Goal: Transaction & Acquisition: Purchase product/service

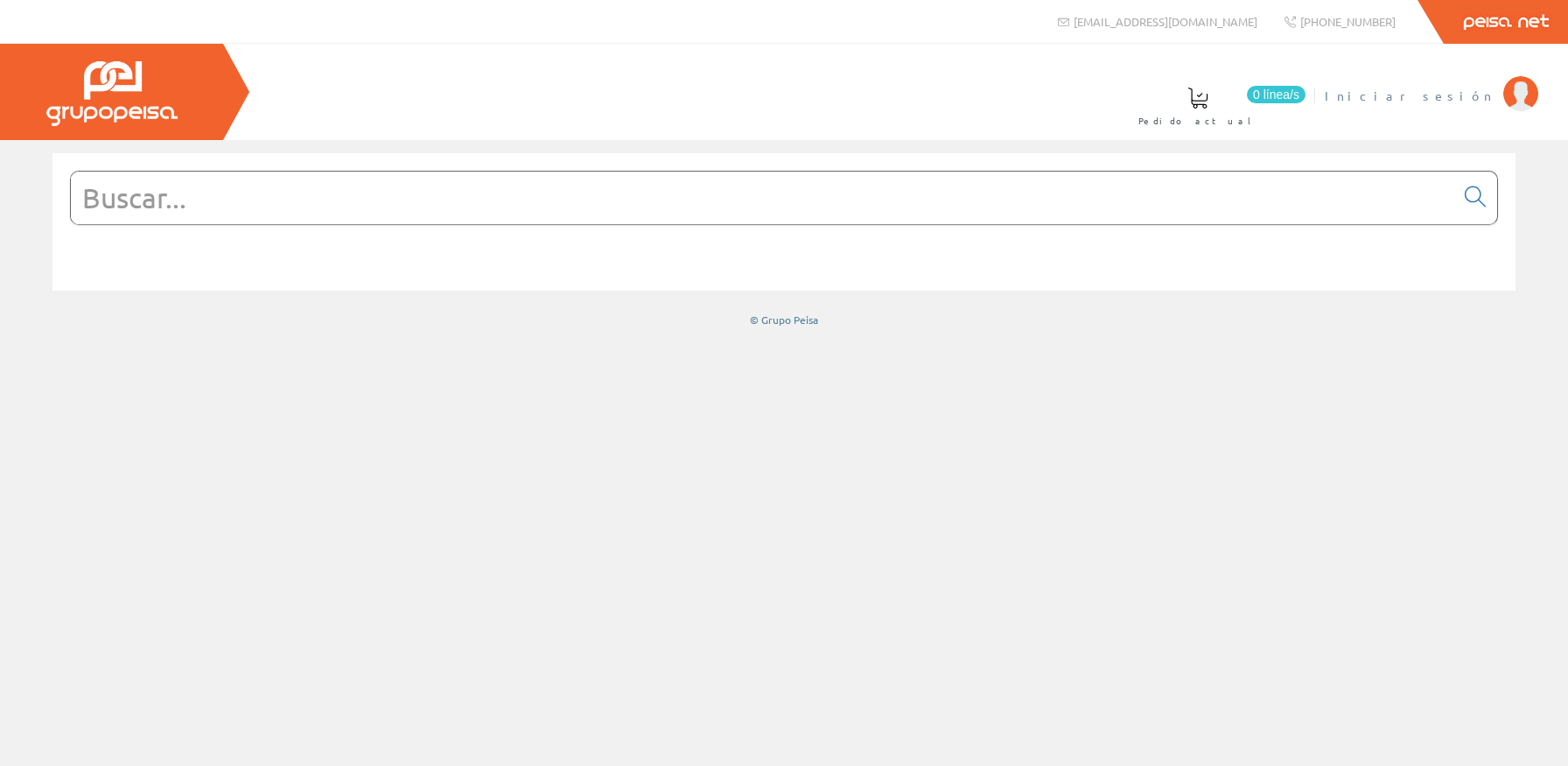
click at [1489, 83] on link "Iniciar sesión" at bounding box center [1432, 80] width 214 height 16
click at [750, 218] on input "text" at bounding box center [762, 197] width 1383 height 52
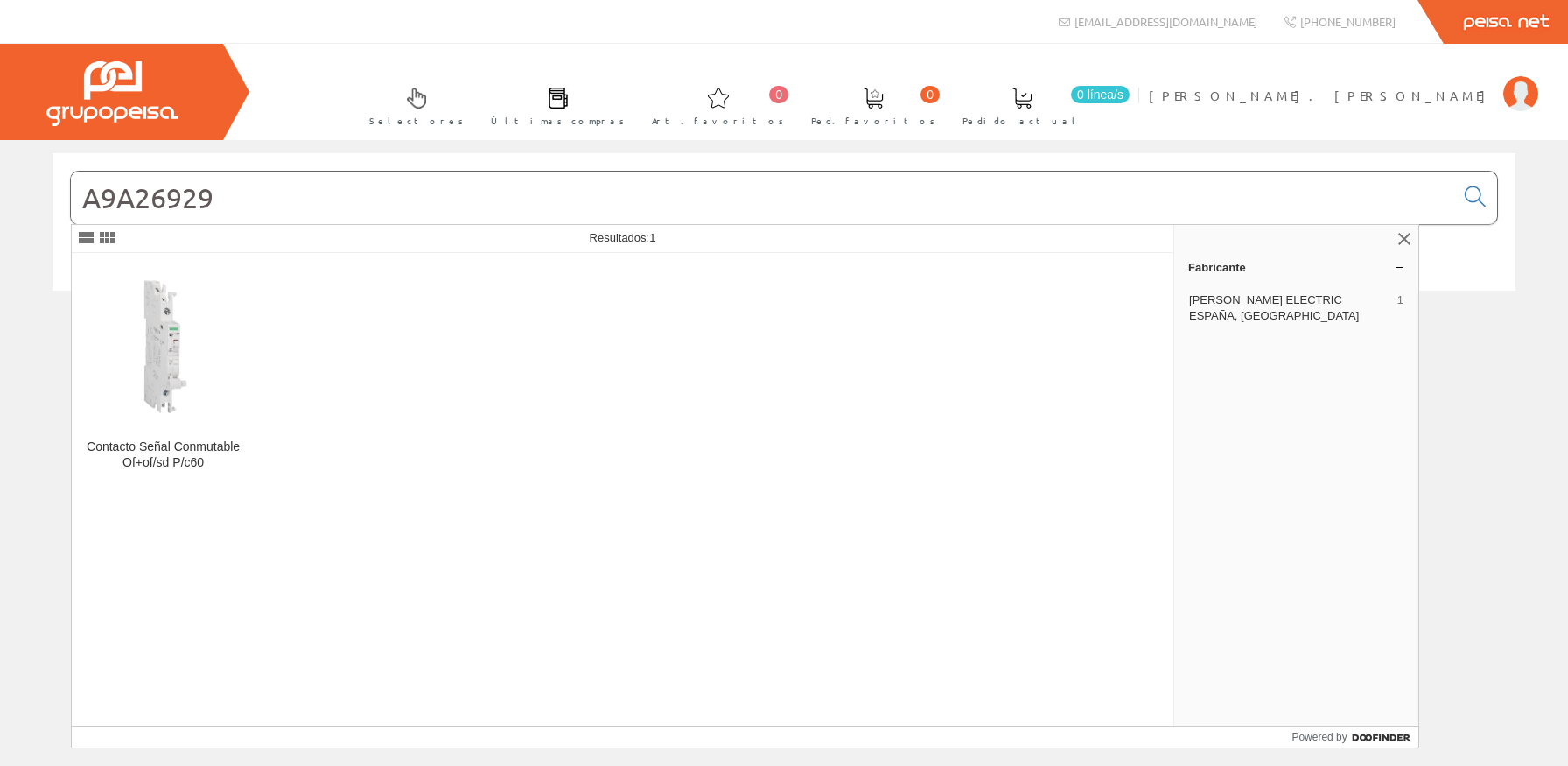
type input "A9A26929"
click at [289, 342] on div "Contacto Señal Conmutable Of+of/sd P/c60" at bounding box center [623, 488] width 1104 height 473
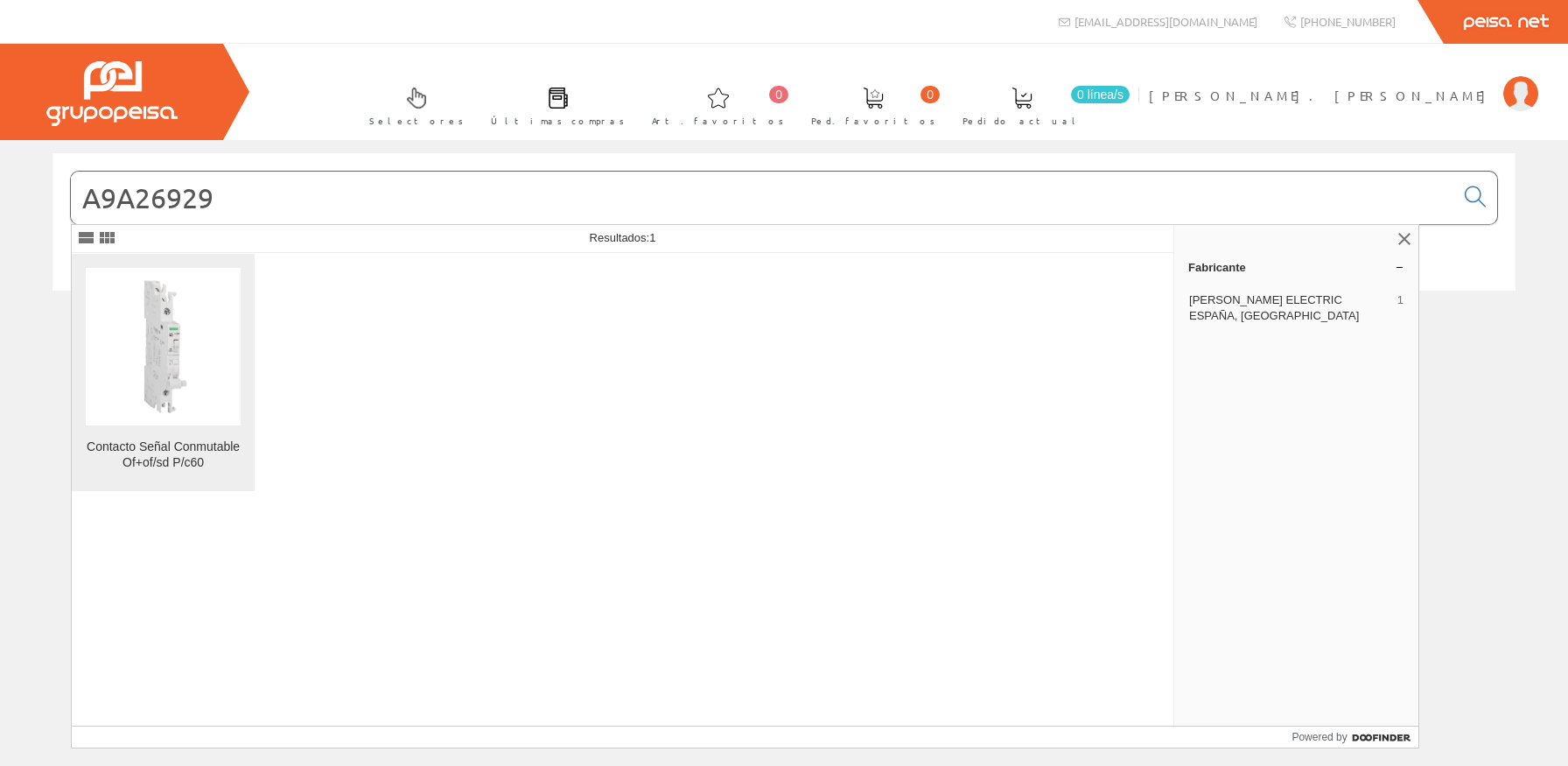
click at [200, 333] on img at bounding box center [163, 346] width 155 height 155
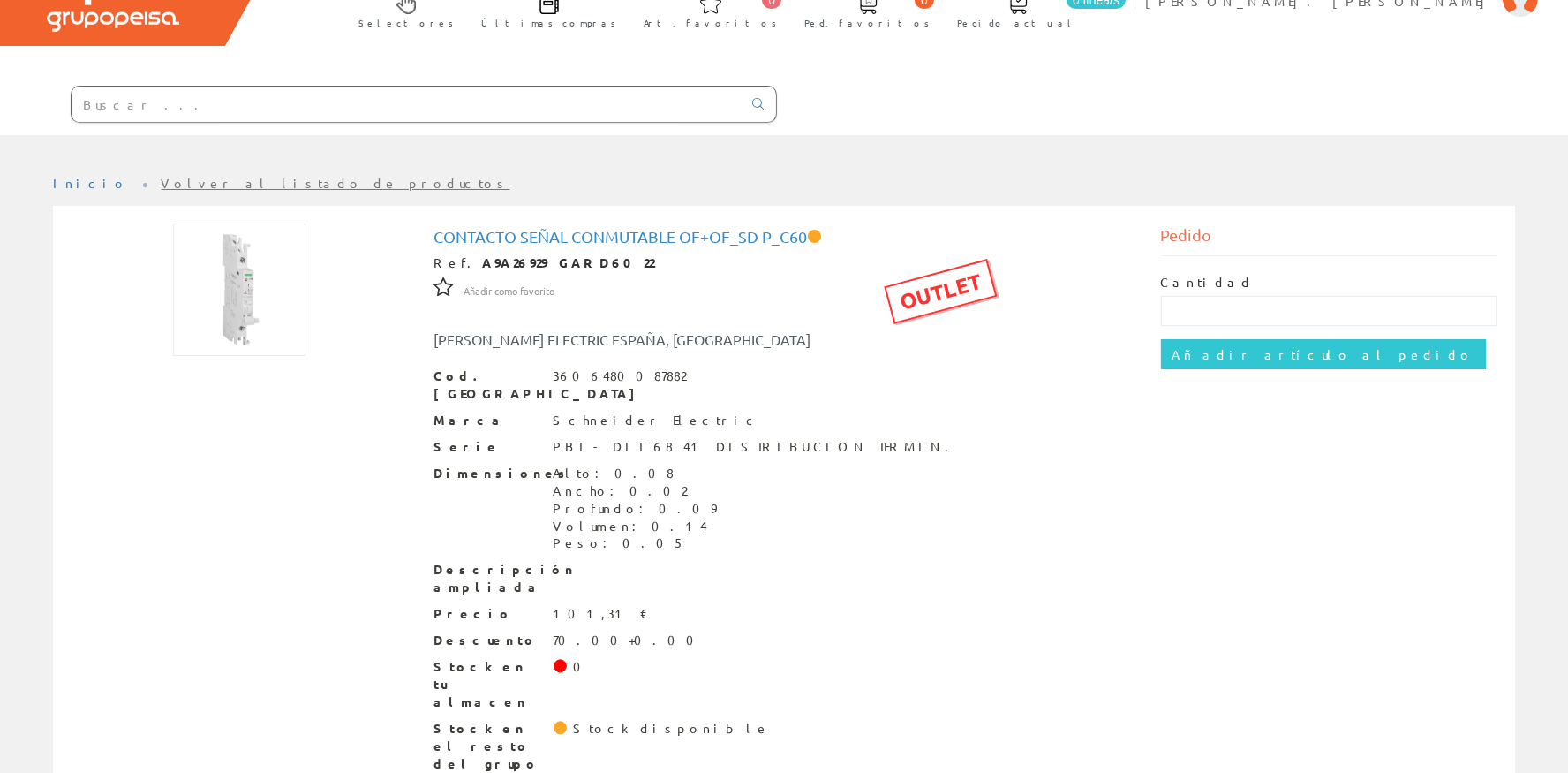
scroll to position [99, 0]
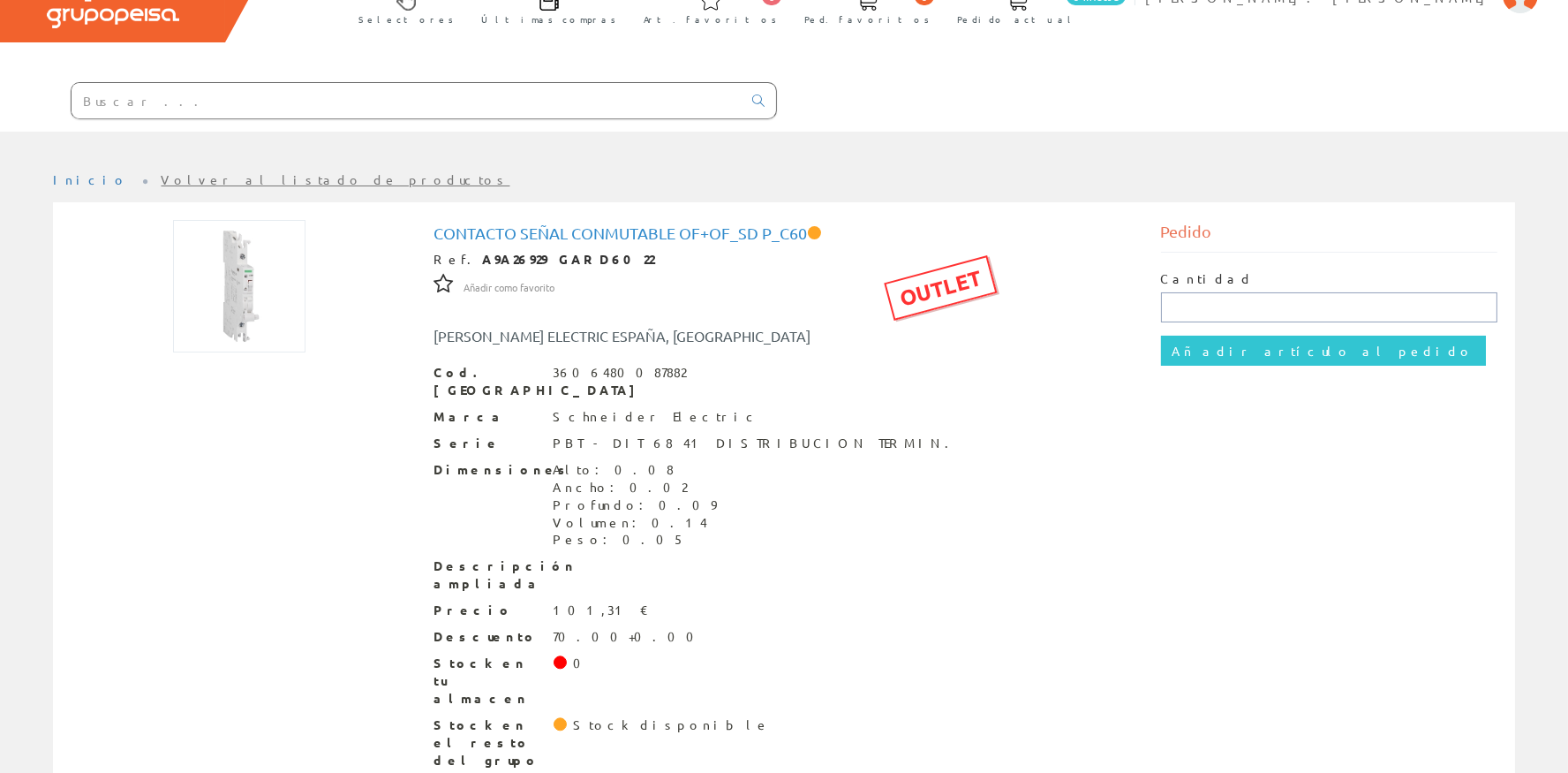
click at [1263, 296] on input "text" at bounding box center [1330, 306] width 338 height 30
type input "1"
click at [1240, 340] on input "Añadir artículo al pedido" at bounding box center [1323, 350] width 325 height 30
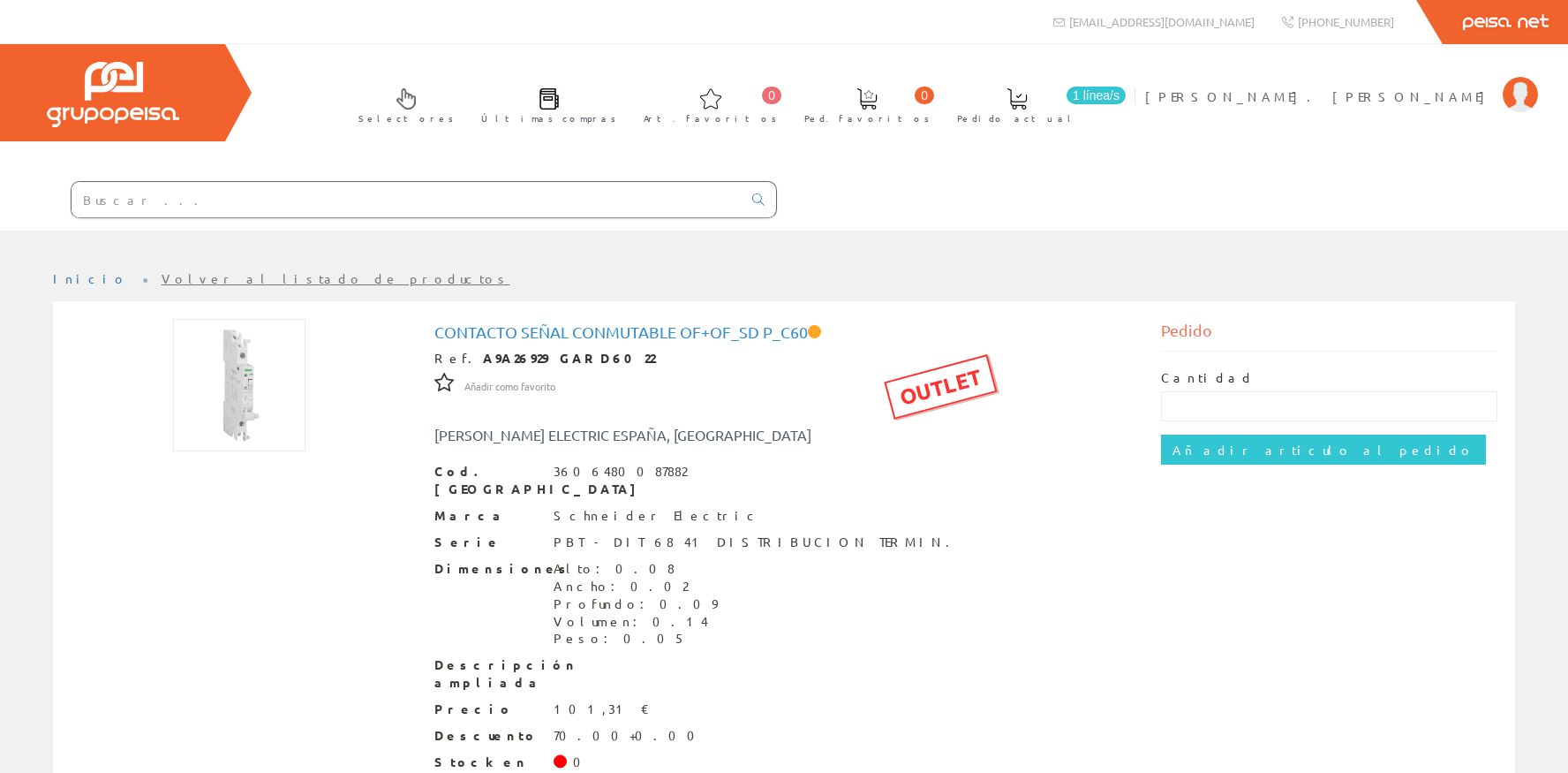
scroll to position [99, 0]
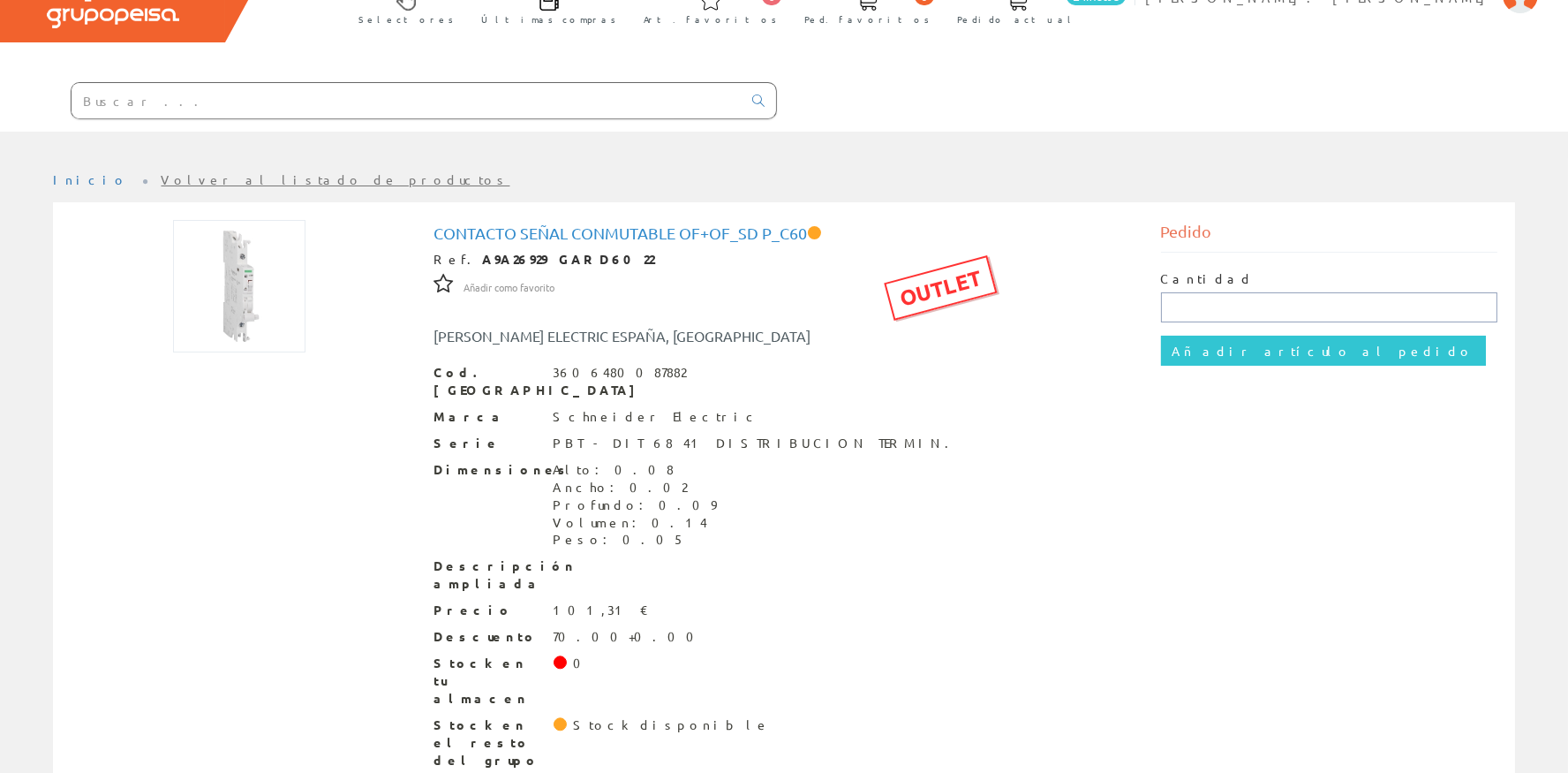
click at [1174, 305] on input "text" at bounding box center [1330, 306] width 338 height 30
type input "1"
click at [1211, 357] on input "Añadir artículo al pedido" at bounding box center [1323, 350] width 325 height 30
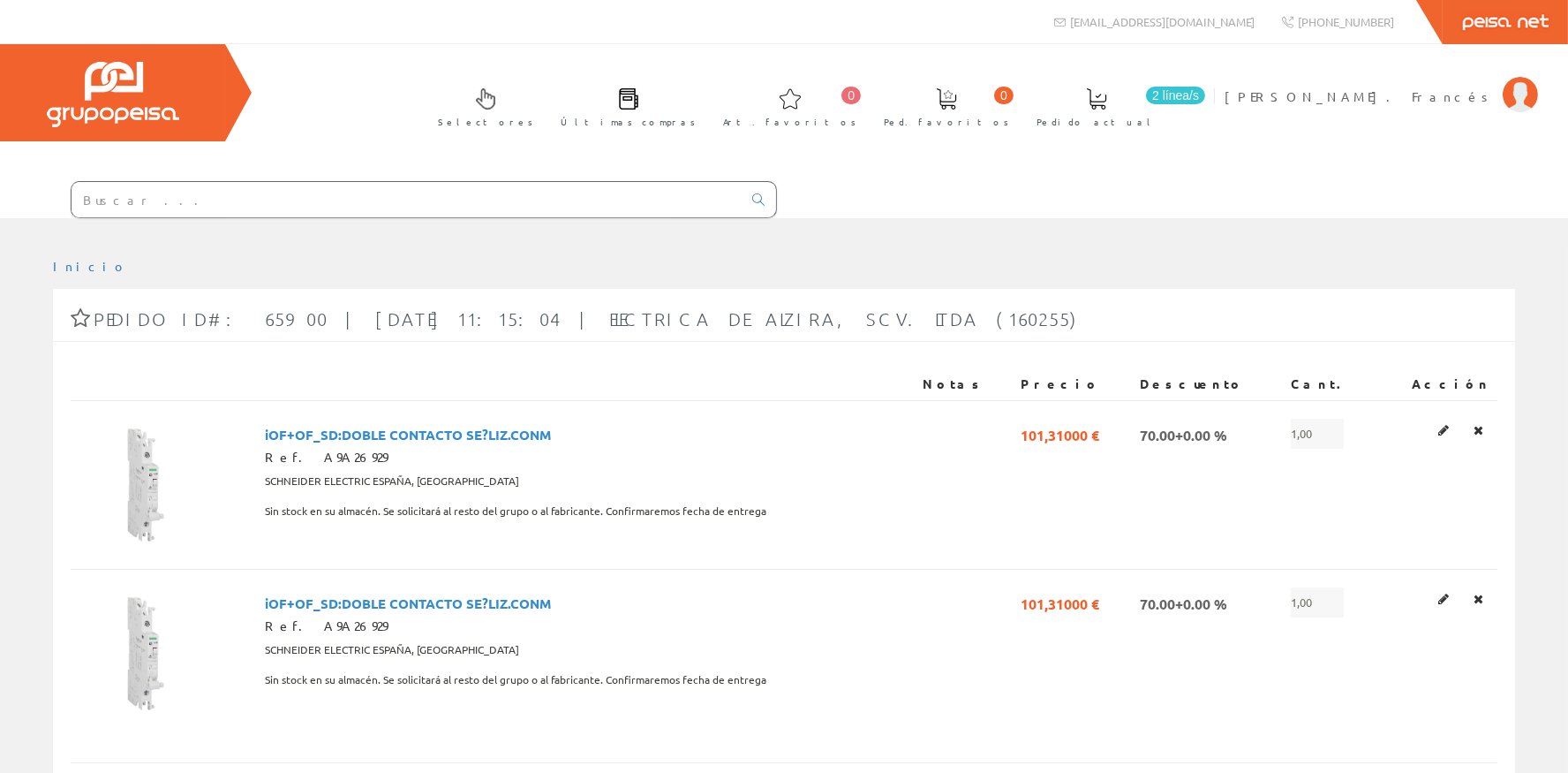
click at [274, 215] on input "text" at bounding box center [406, 199] width 670 height 35
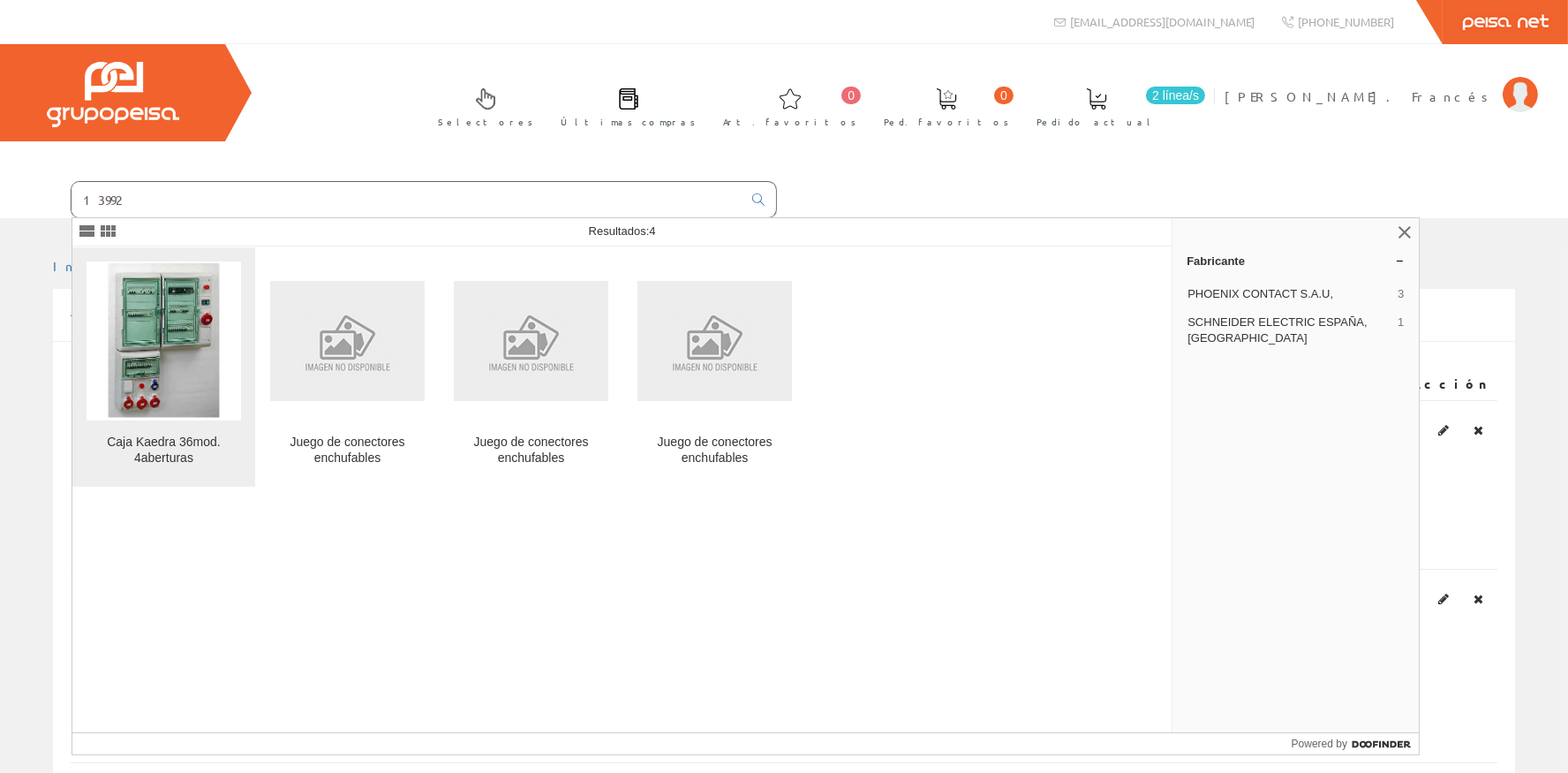
type input "13992"
click at [169, 402] on img at bounding box center [164, 341] width 154 height 154
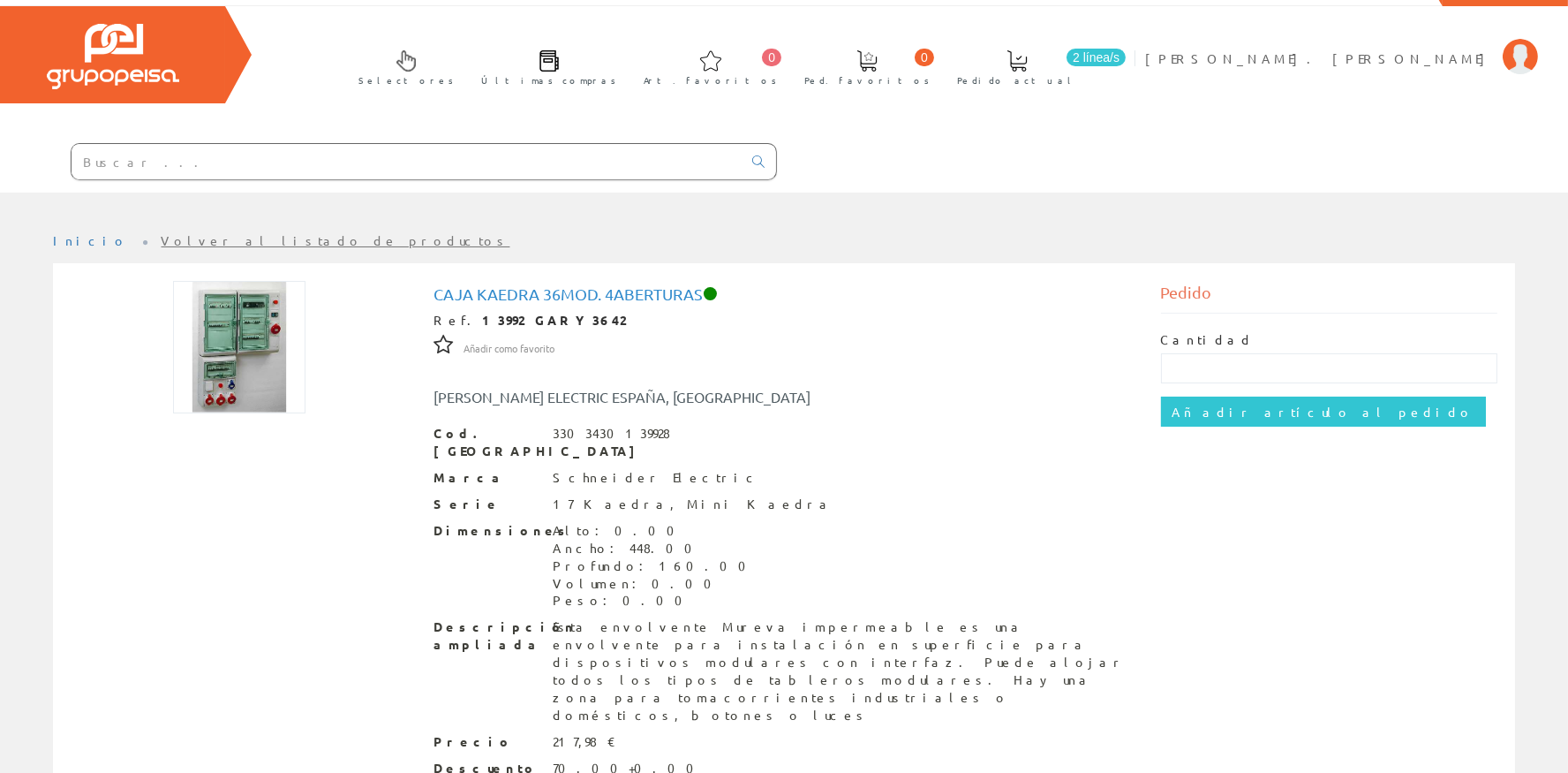
scroll to position [79, 0]
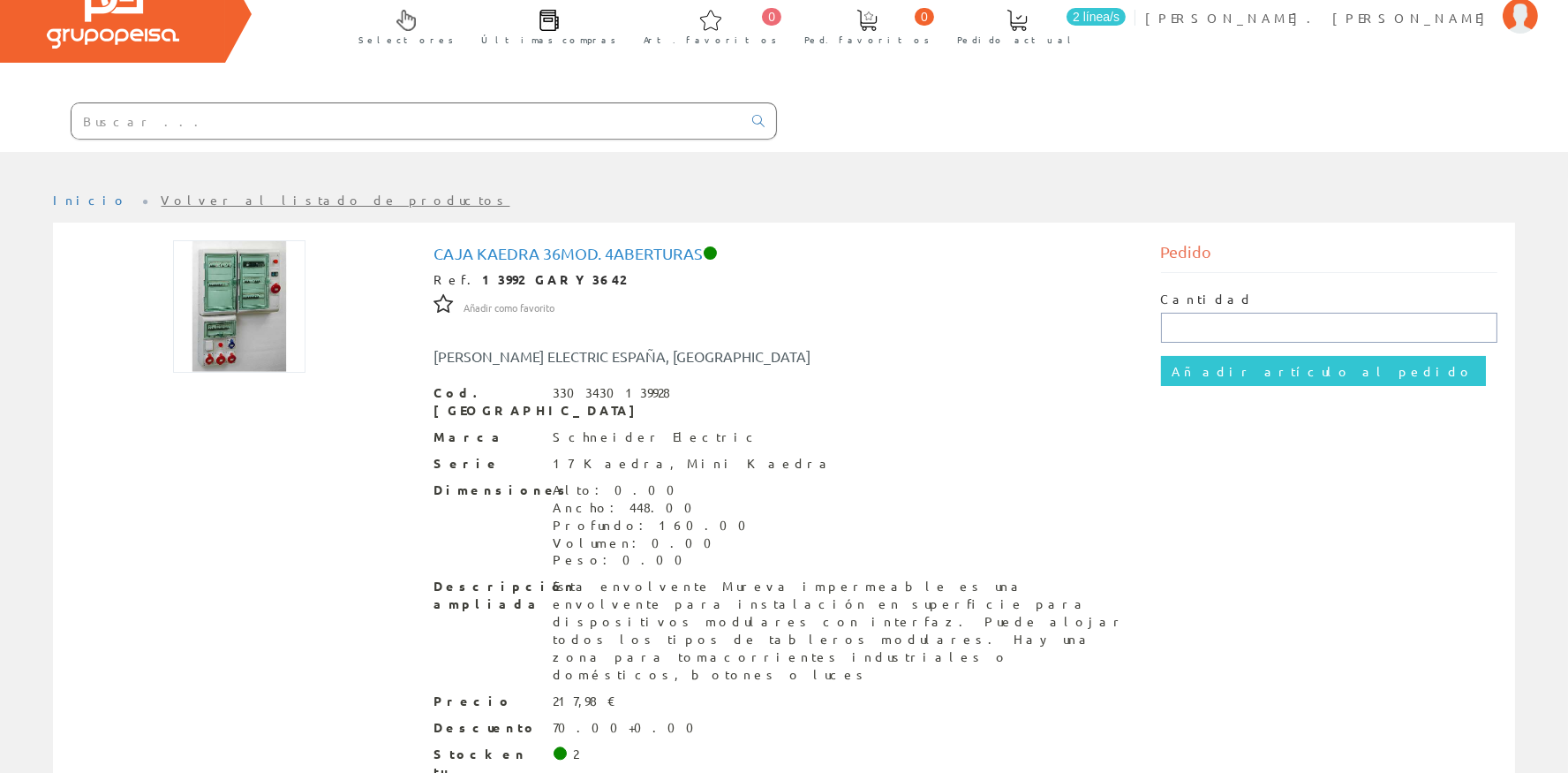
click at [1173, 334] on input "text" at bounding box center [1330, 327] width 338 height 30
type input "1"
click at [1201, 368] on input "Añadir artículo al pedido" at bounding box center [1323, 371] width 325 height 30
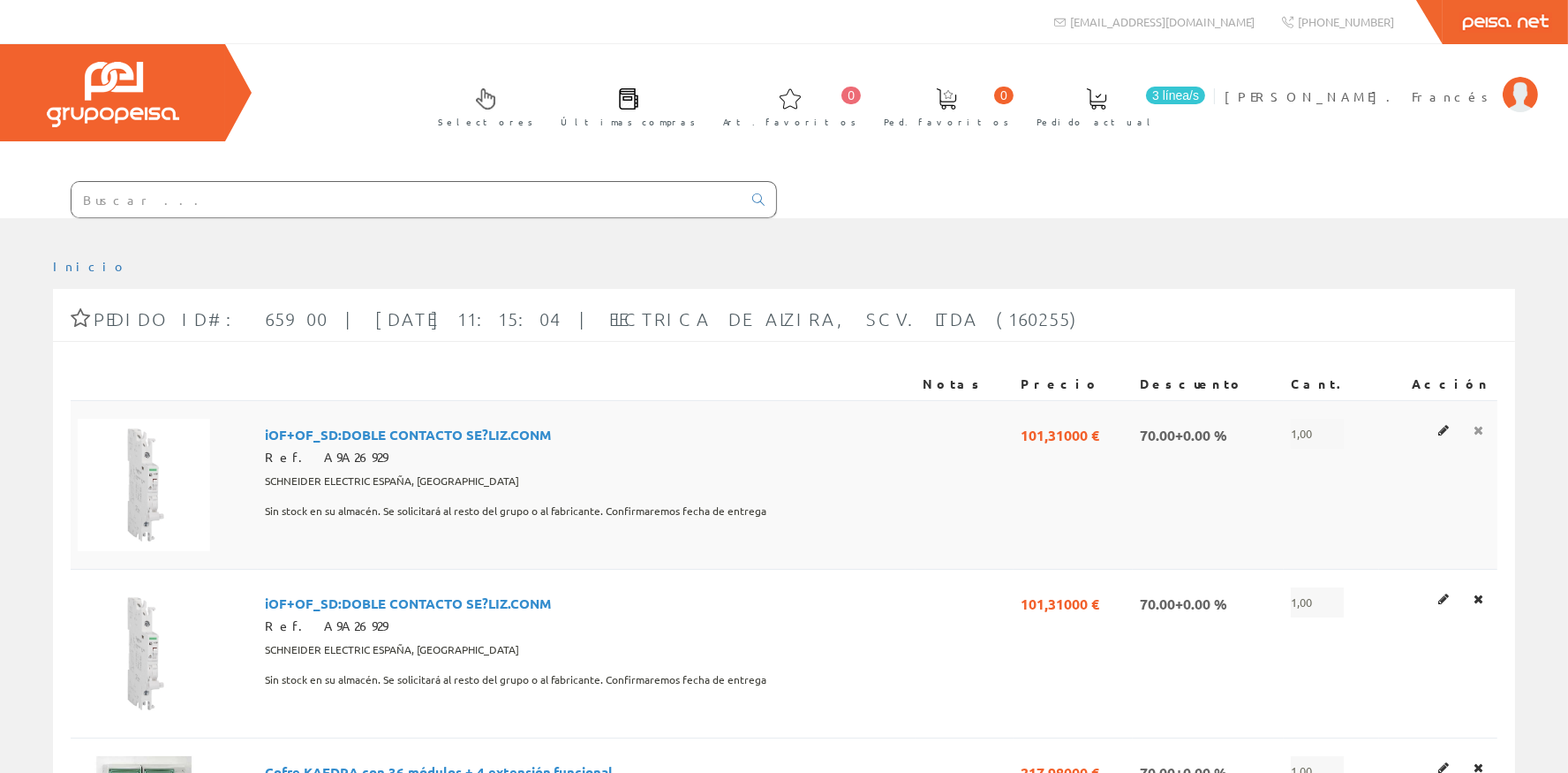
click at [1481, 429] on icon at bounding box center [1478, 429] width 10 height 13
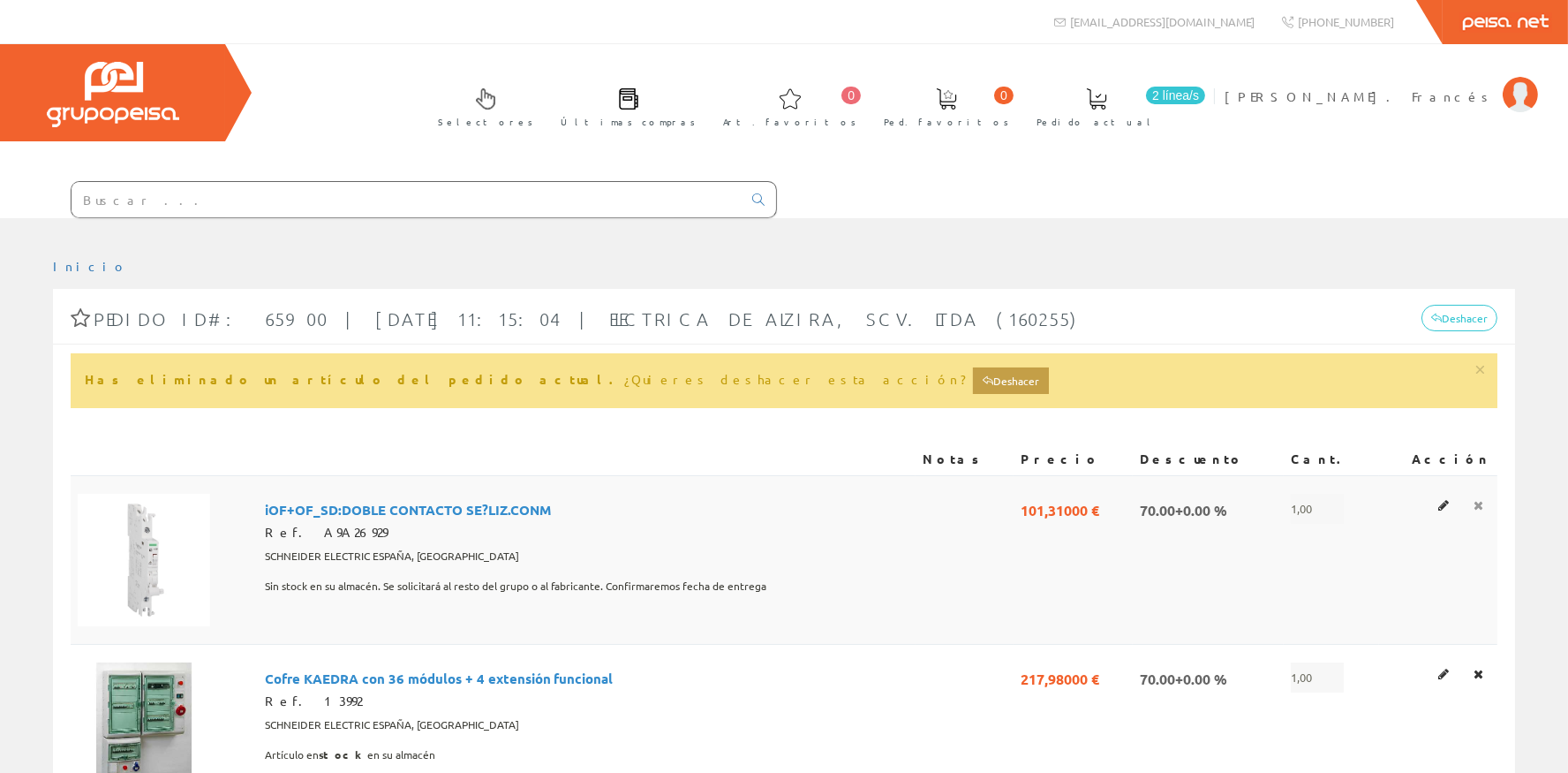
click at [1482, 495] on link at bounding box center [1478, 506] width 20 height 23
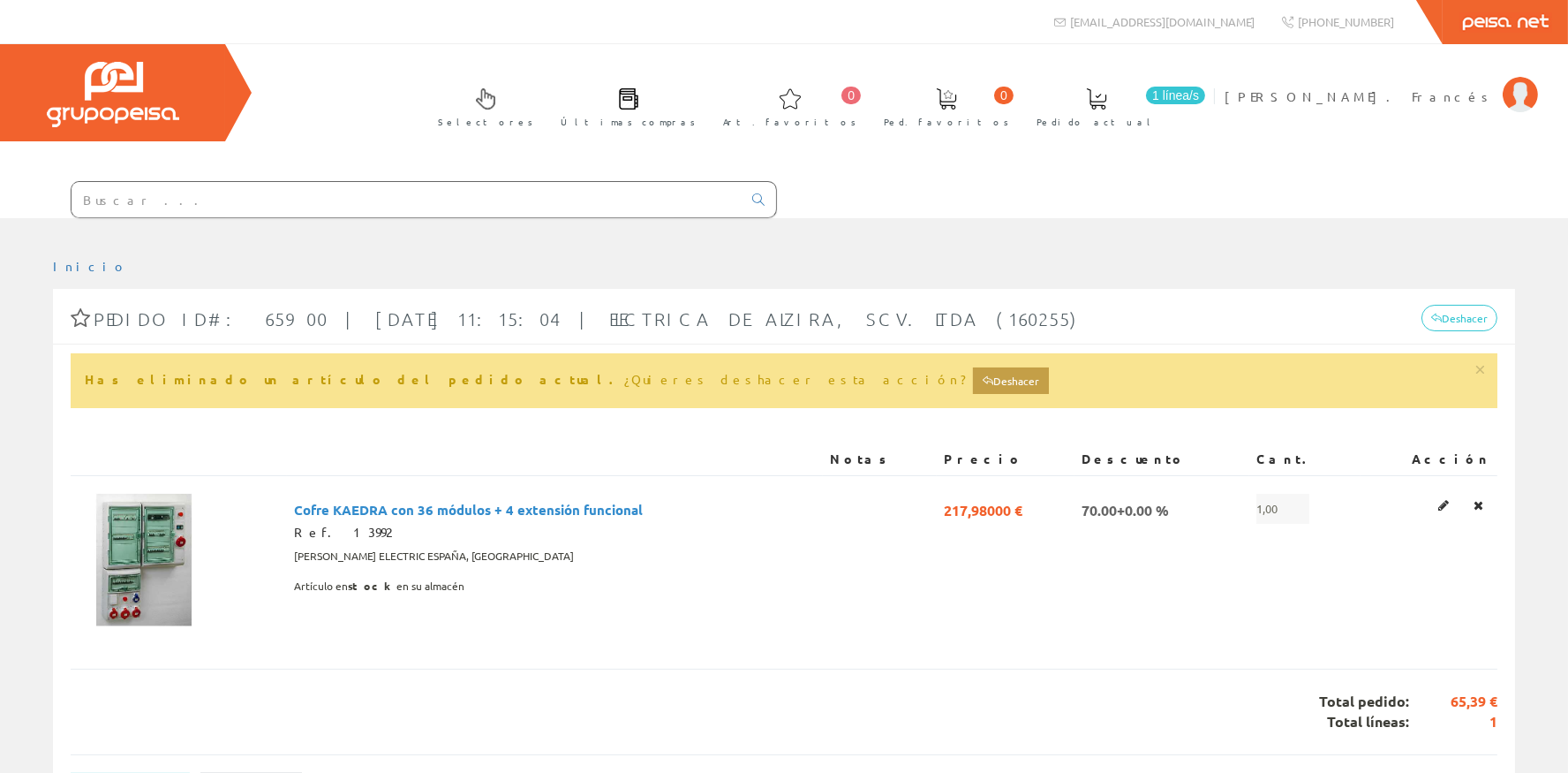
click at [283, 202] on input "text" at bounding box center [406, 199] width 670 height 35
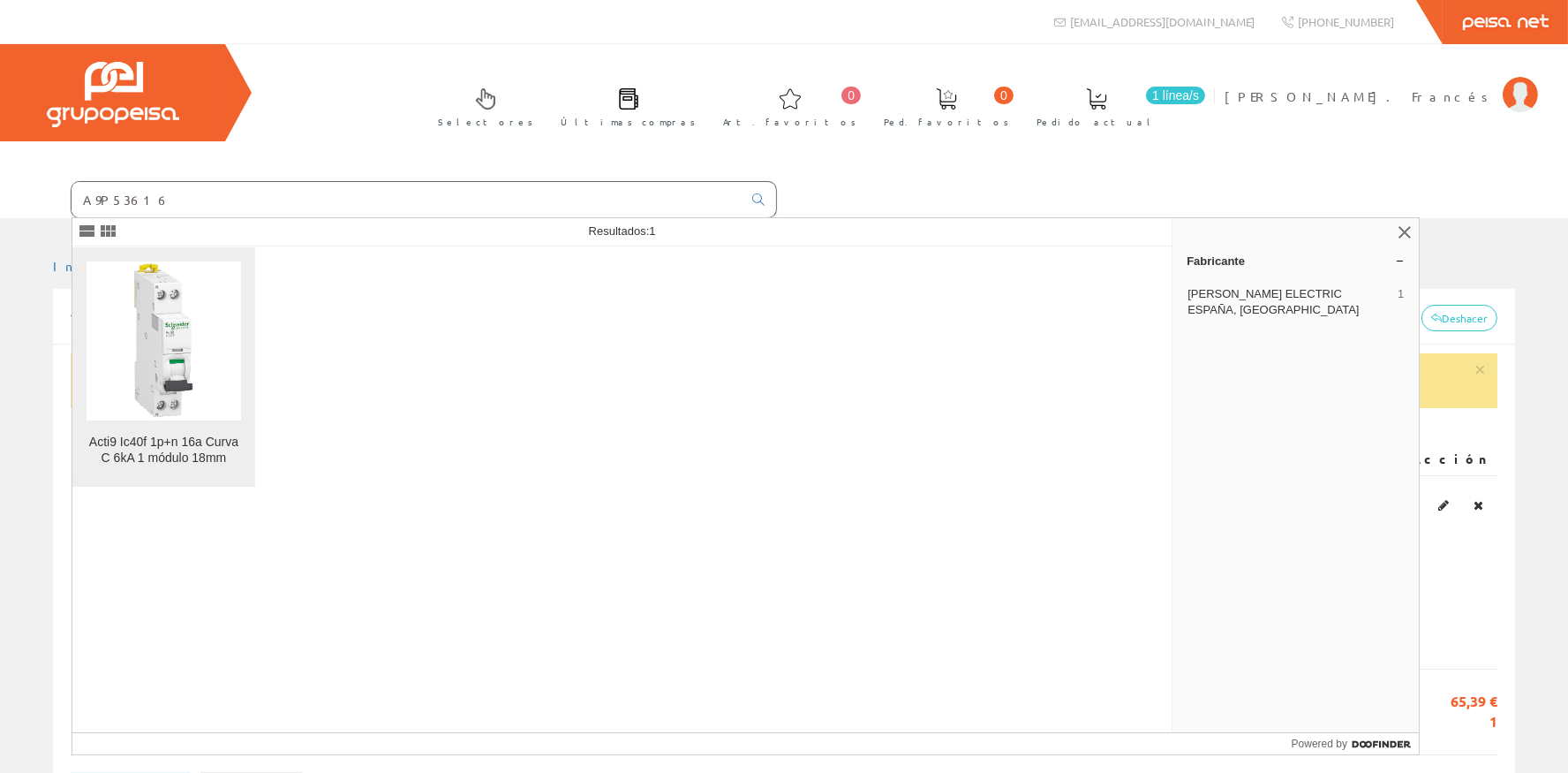
type input "A9P53616"
click at [142, 406] on img at bounding box center [164, 341] width 154 height 154
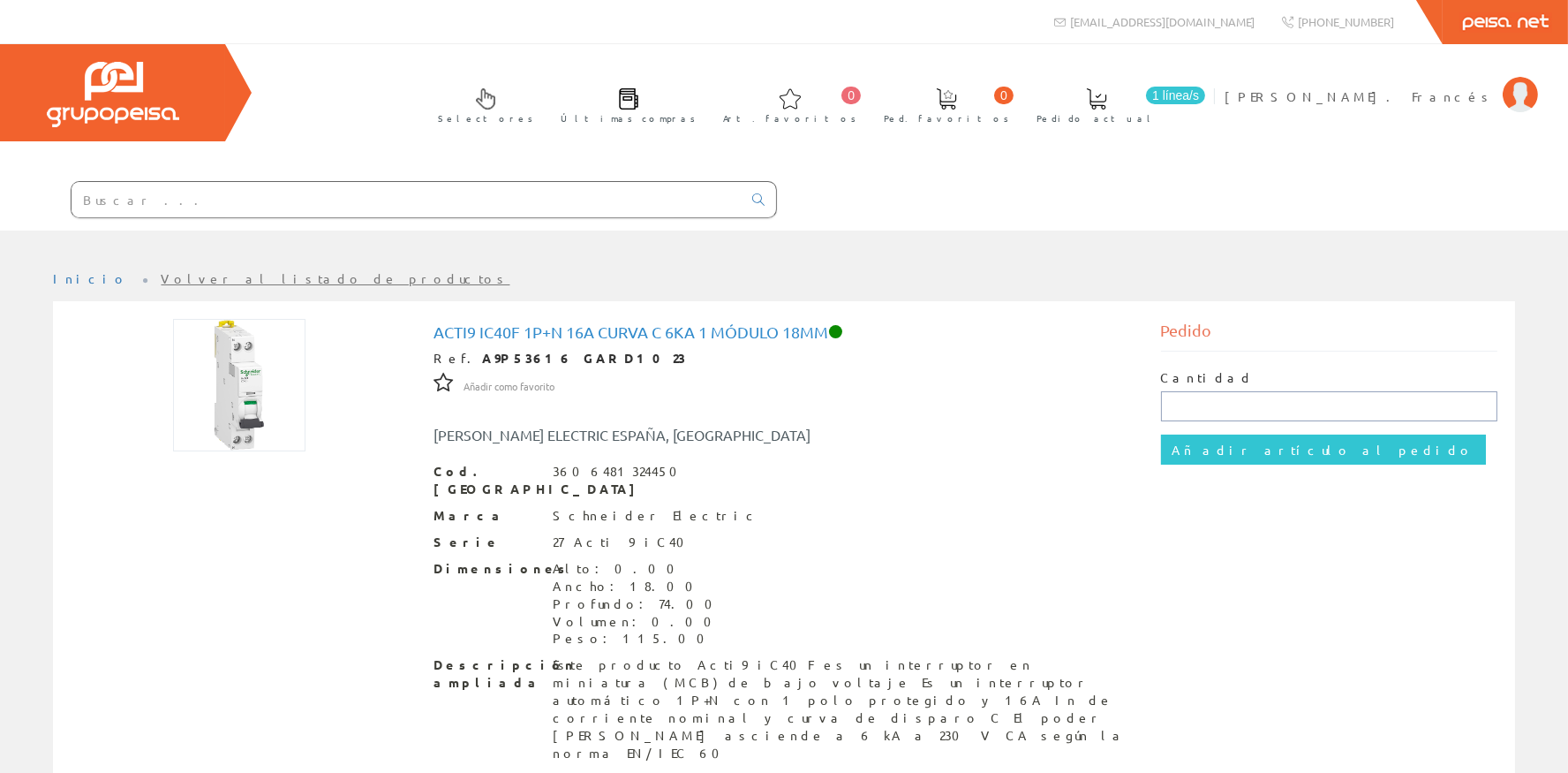
click at [1206, 393] on input "text" at bounding box center [1330, 406] width 338 height 30
type input "1"
click at [1223, 440] on input "Añadir artículo al pedido" at bounding box center [1323, 449] width 325 height 30
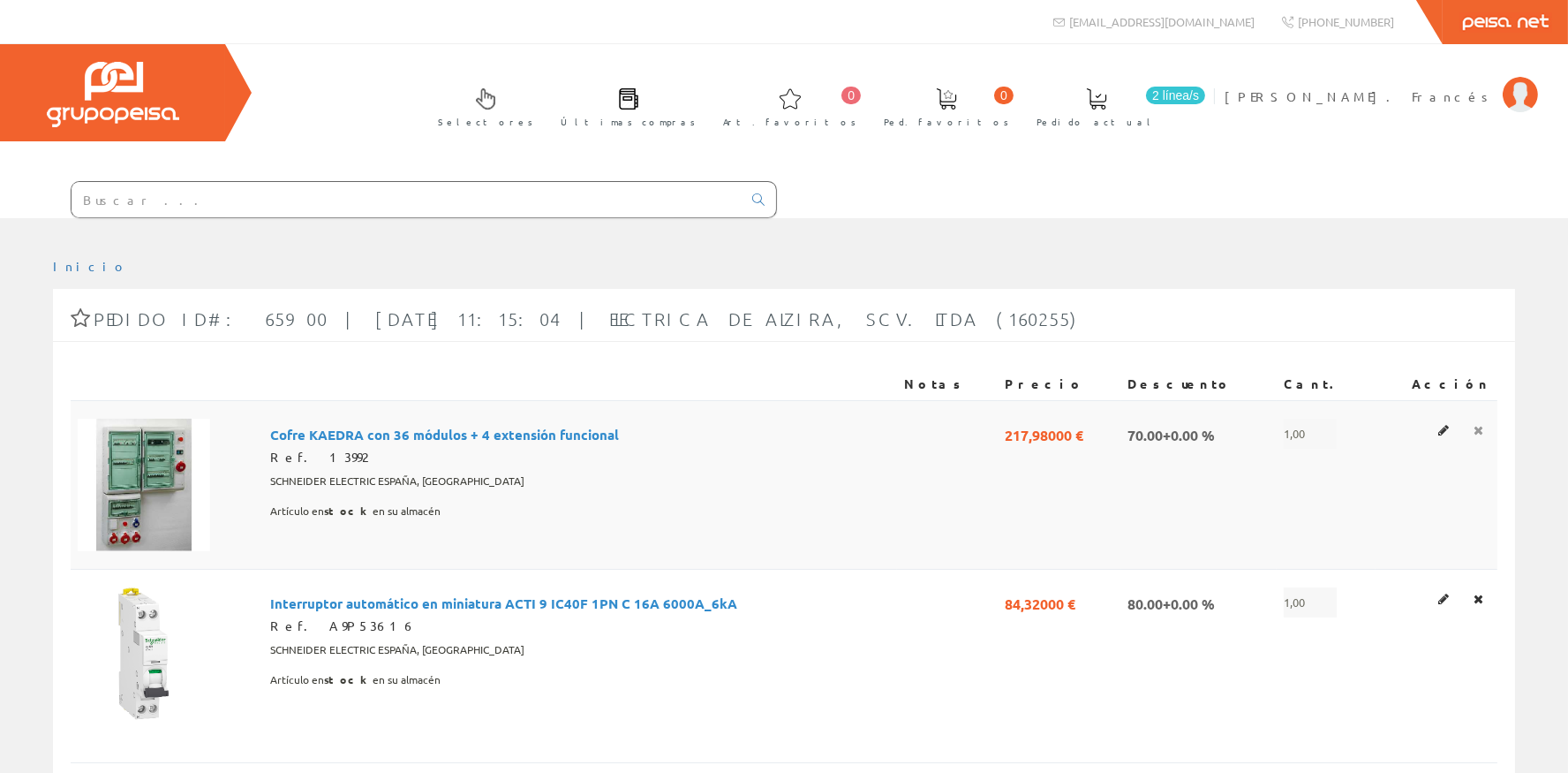
click at [1476, 433] on link at bounding box center [1478, 430] width 20 height 23
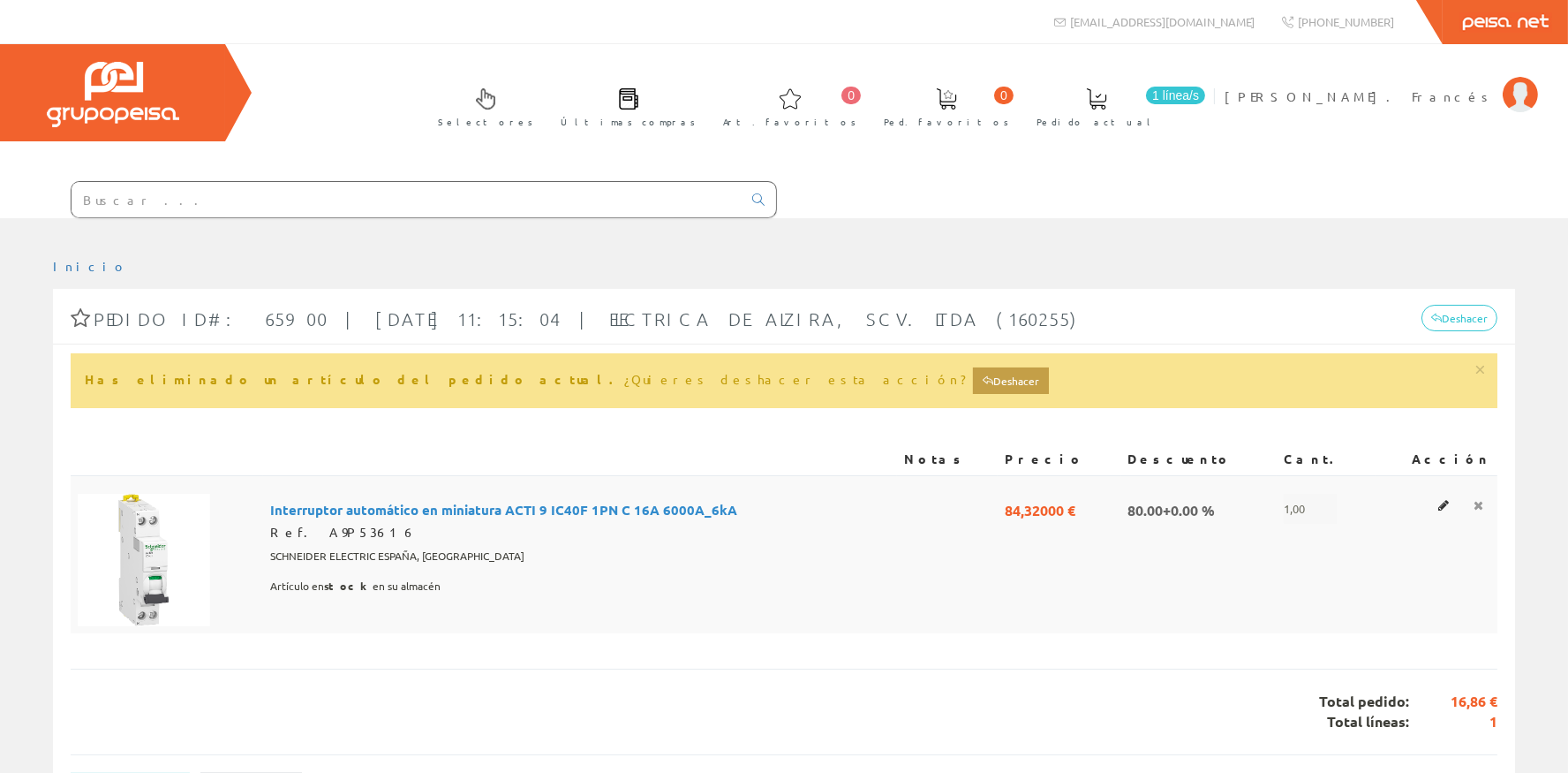
click at [1484, 507] on link at bounding box center [1478, 506] width 20 height 23
